Goal: Transaction & Acquisition: Purchase product/service

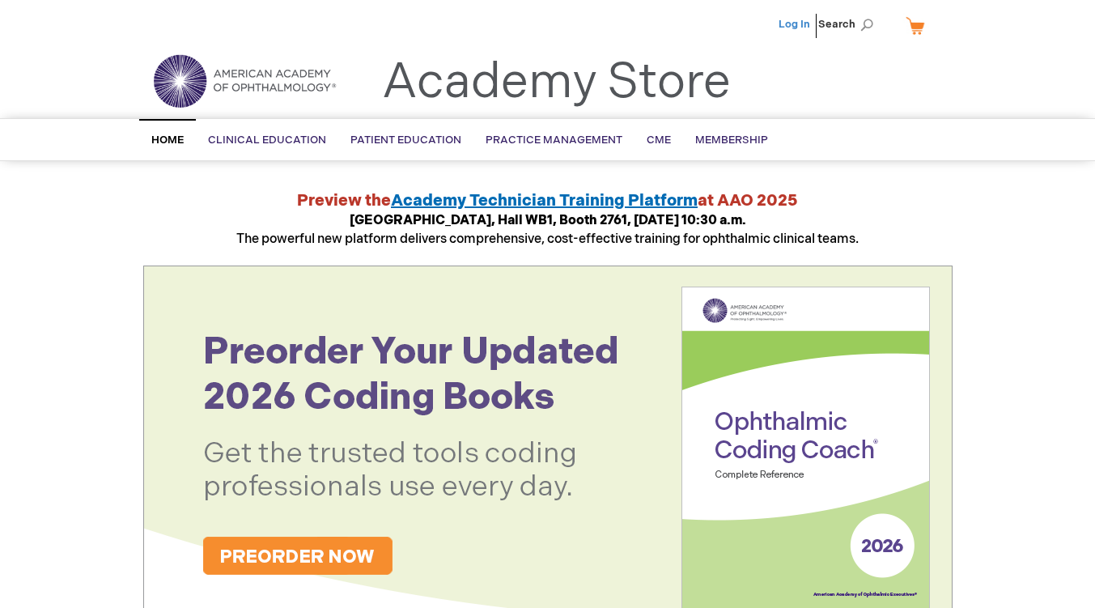
click at [802, 23] on link "Log In" at bounding box center [794, 24] width 32 height 13
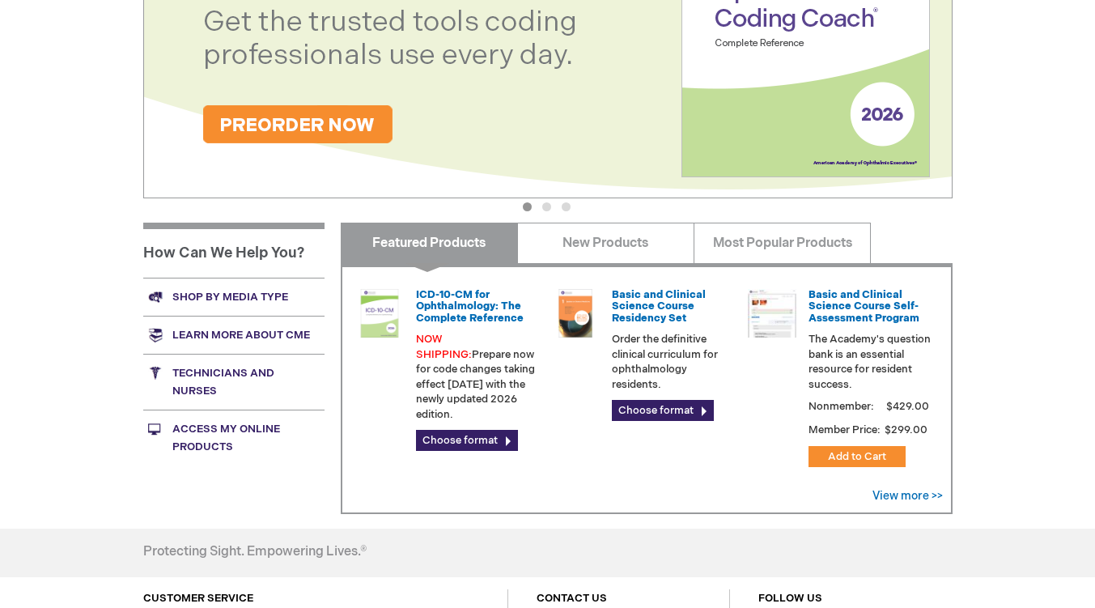
scroll to position [608, 0]
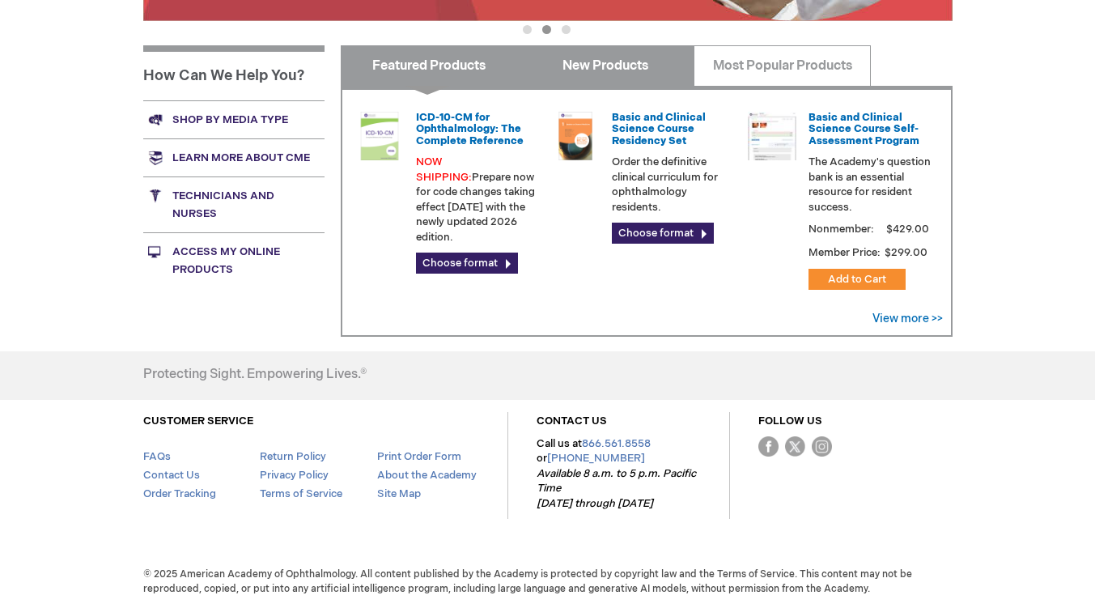
click at [613, 62] on link "New Products" at bounding box center [605, 65] width 177 height 40
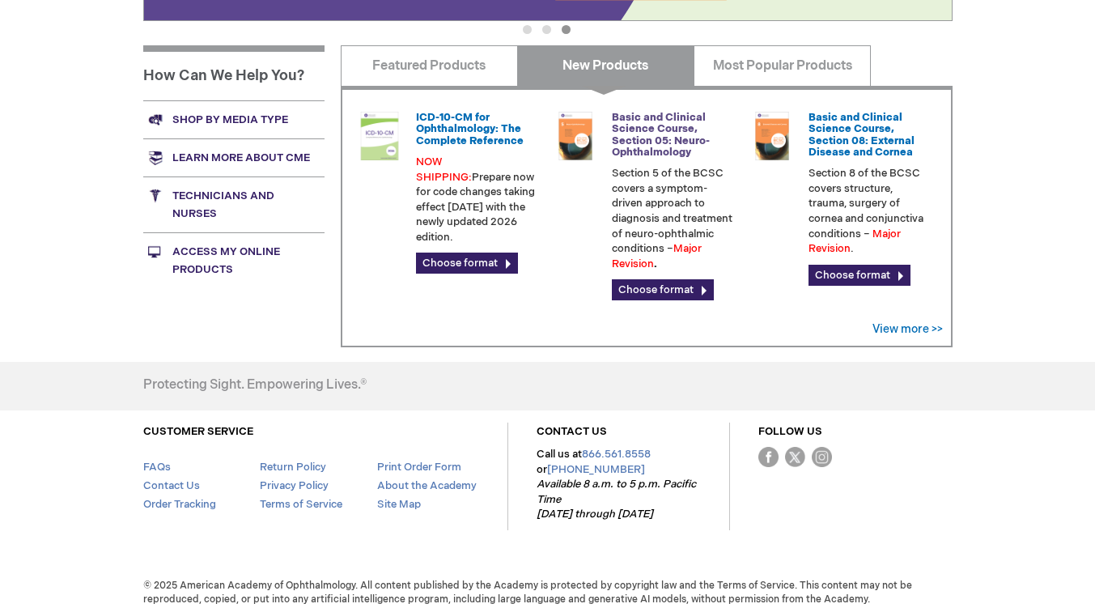
click at [648, 111] on link "Basic and Clinical Science Course, Section 05: Neuro-Ophthalmology" at bounding box center [661, 135] width 98 height 48
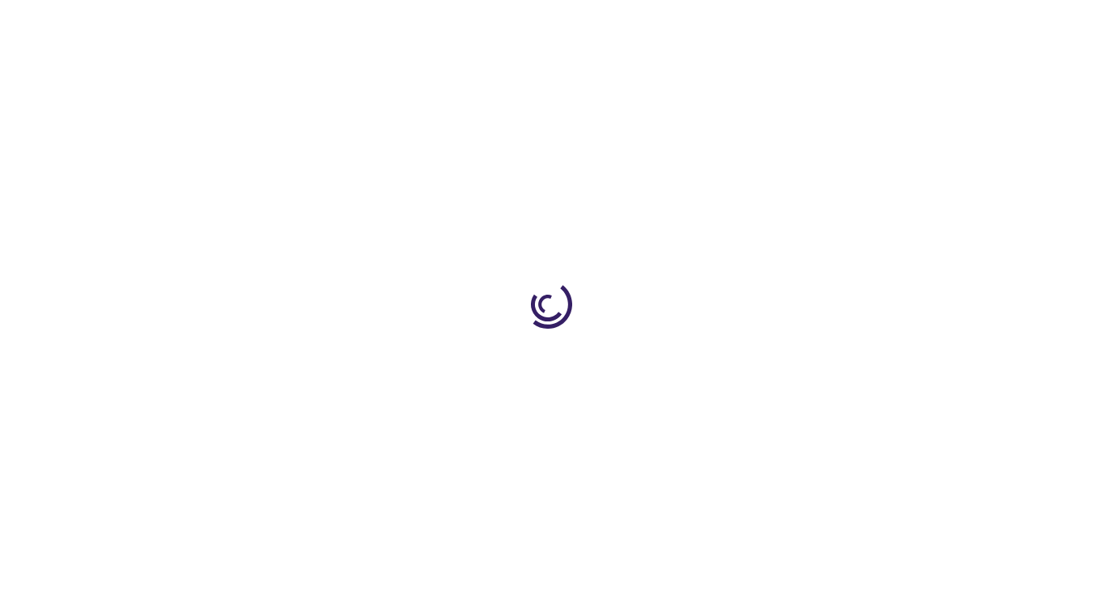
type input "0"
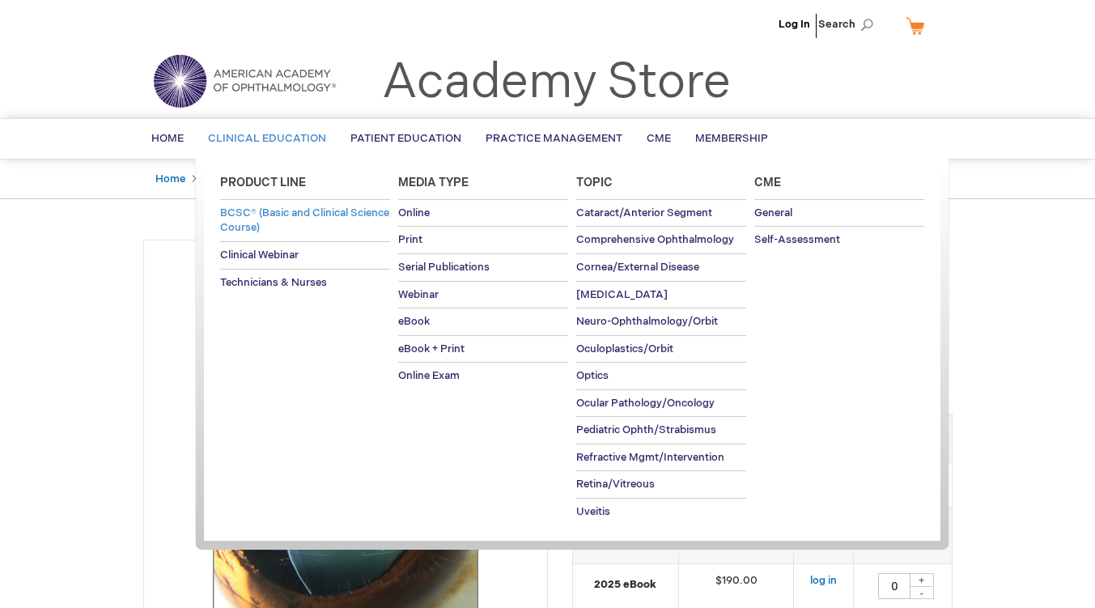
click at [274, 209] on span "BCSC® (Basic and Clinical Science Course)" at bounding box center [304, 220] width 169 height 28
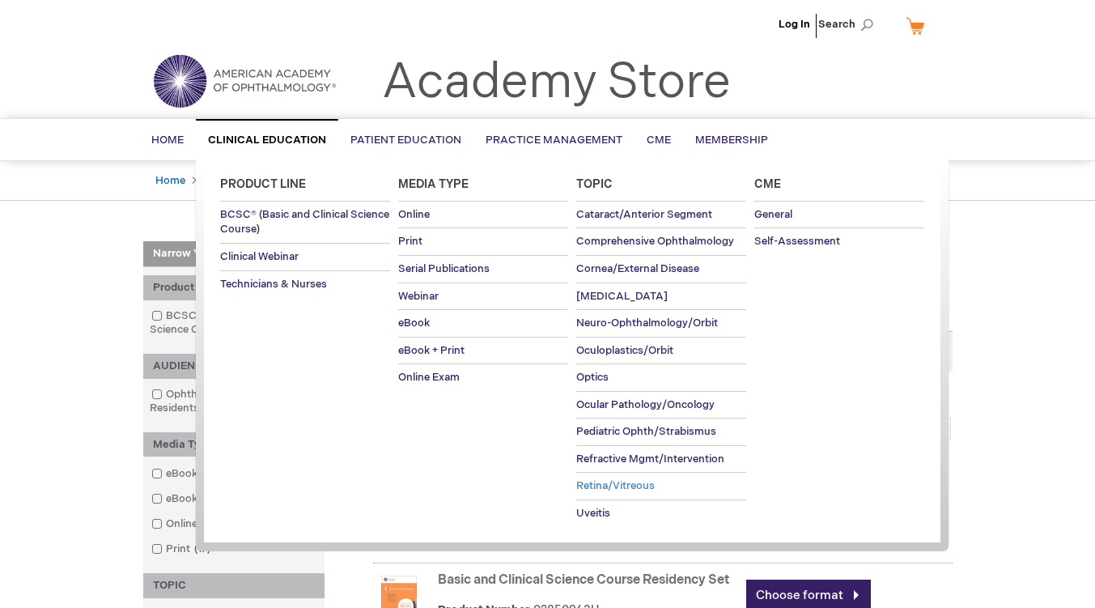
click at [608, 484] on span "Retina/Vitreous" at bounding box center [615, 485] width 78 height 13
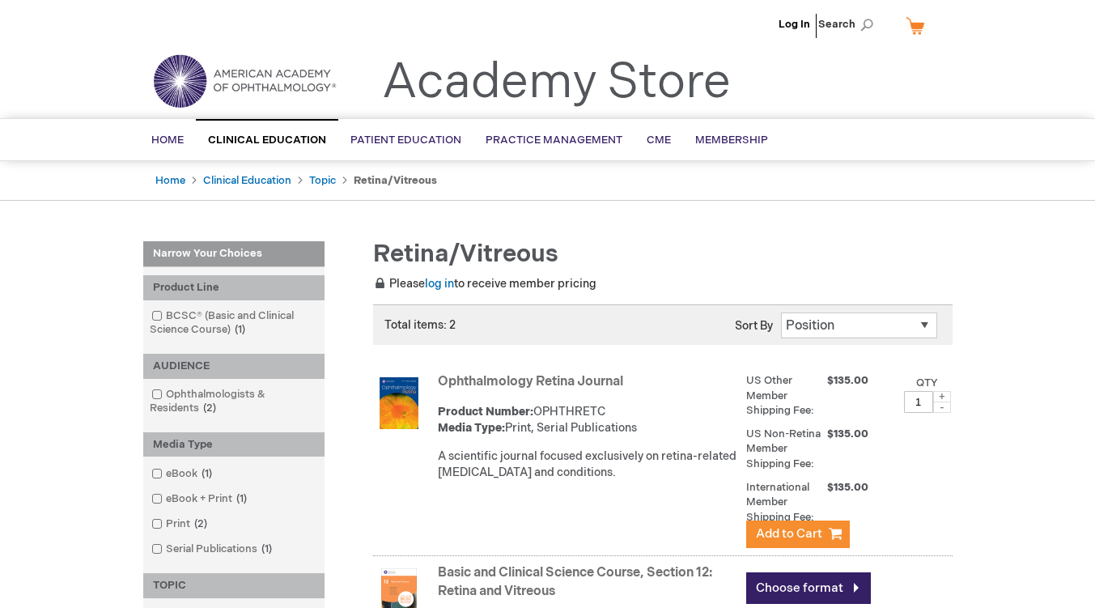
scroll to position [215, 0]
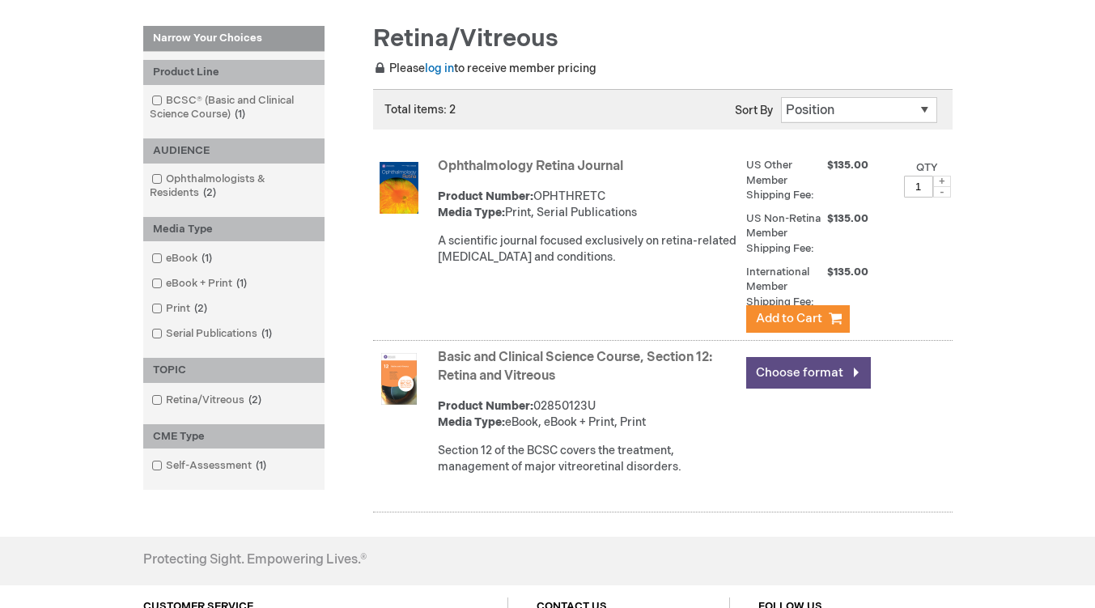
click at [803, 364] on link "Choose format" at bounding box center [808, 373] width 125 height 32
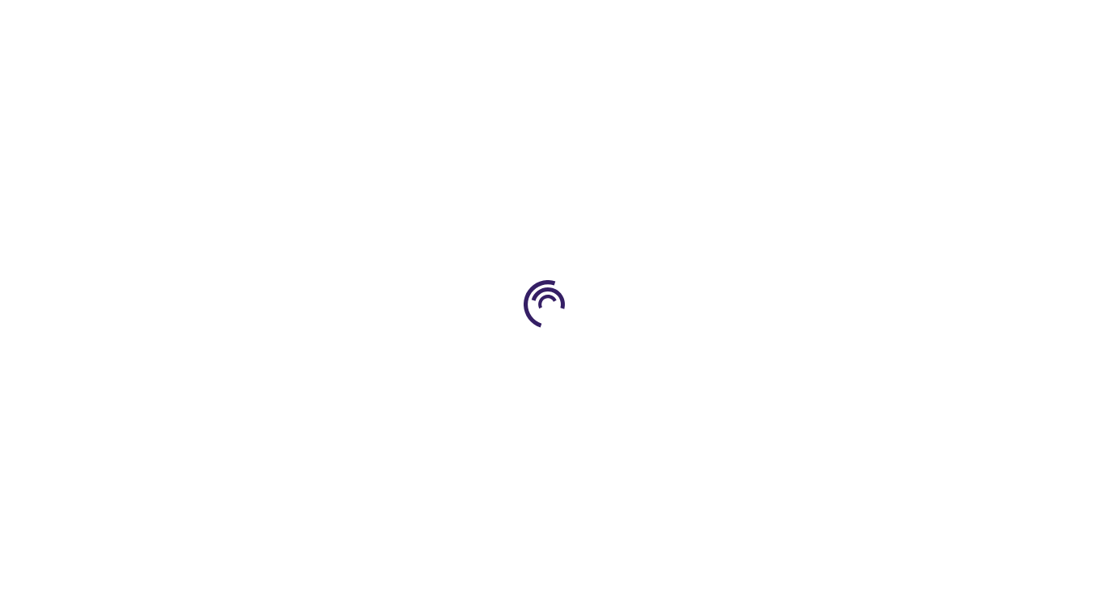
type input "0"
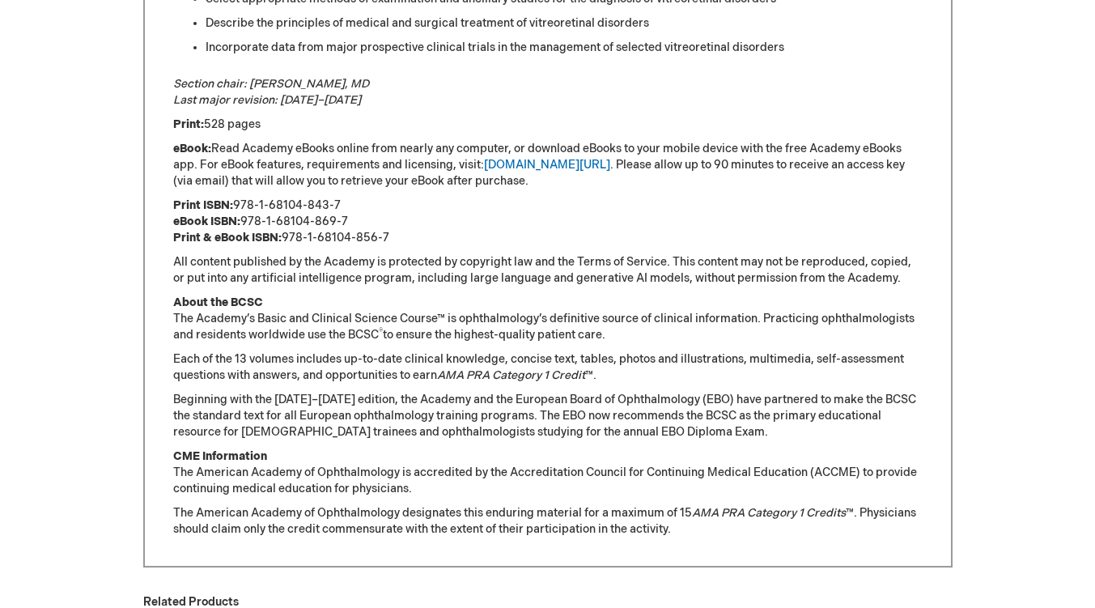
scroll to position [674, 0]
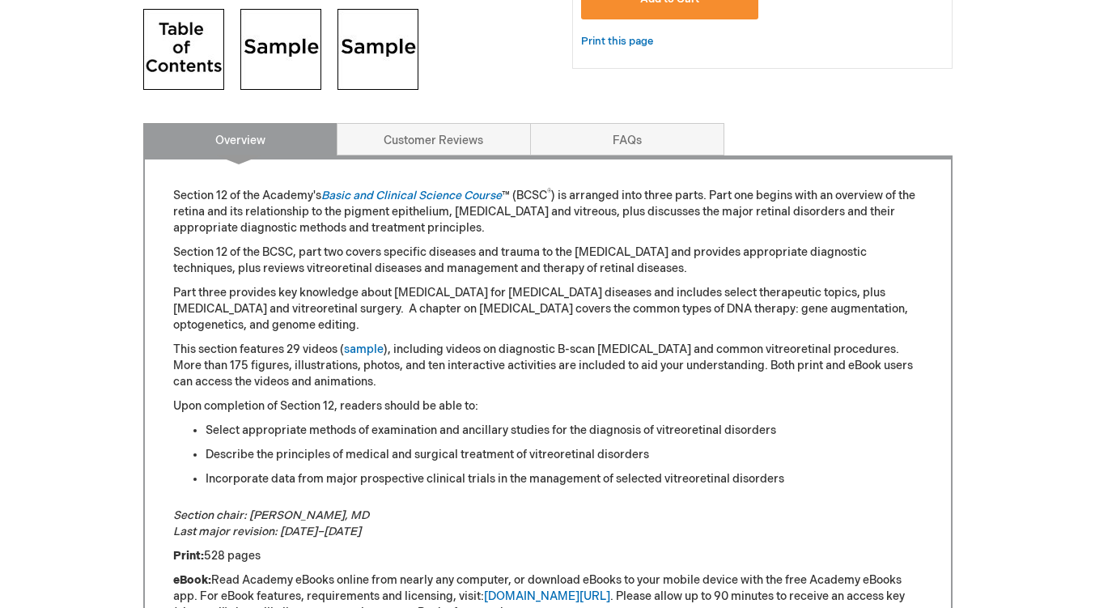
click at [257, 35] on img at bounding box center [280, 49] width 81 height 81
click at [185, 42] on img at bounding box center [183, 49] width 81 height 81
